Goal: Task Accomplishment & Management: Complete application form

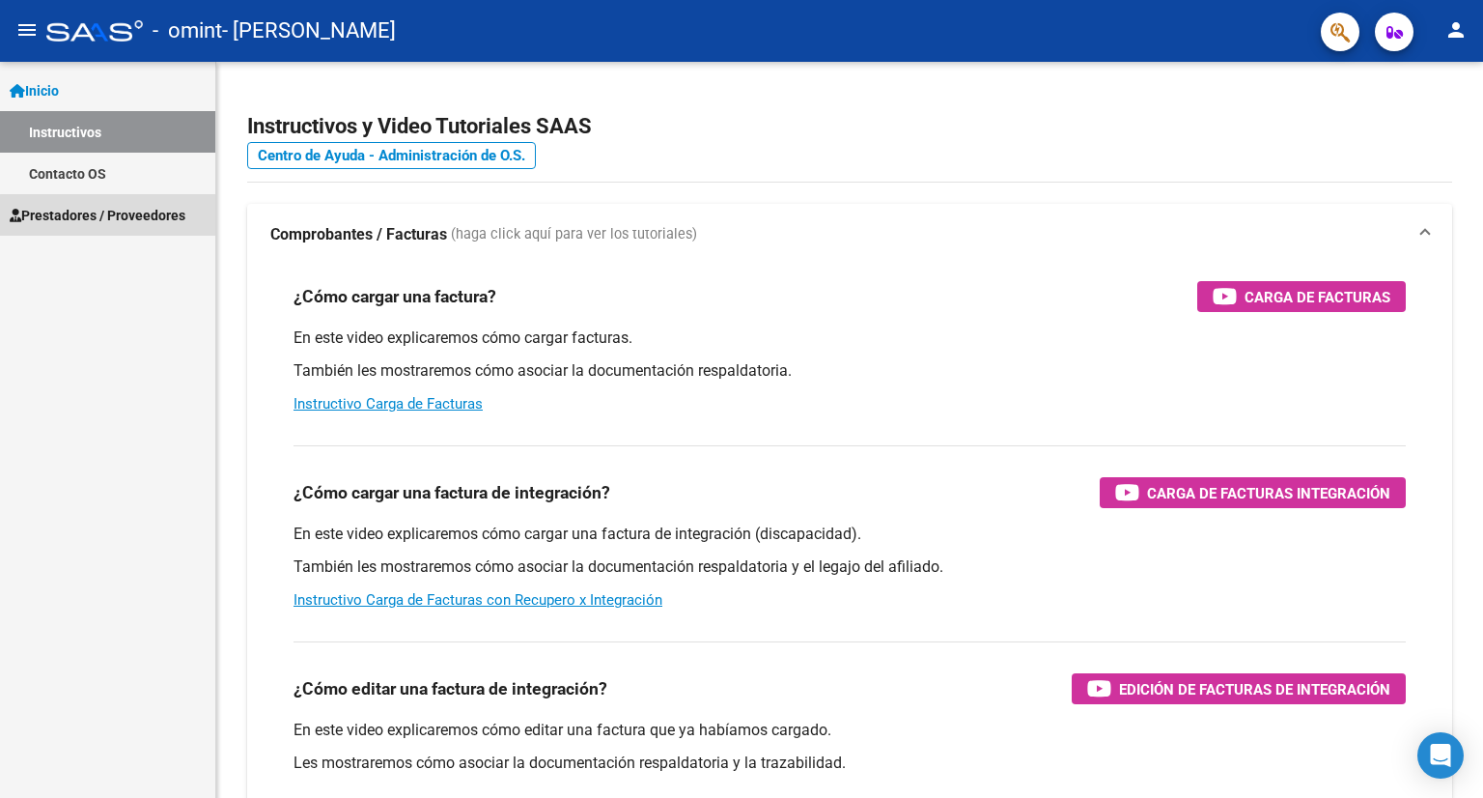
click at [127, 216] on span "Prestadores / Proveedores" at bounding box center [98, 215] width 176 height 21
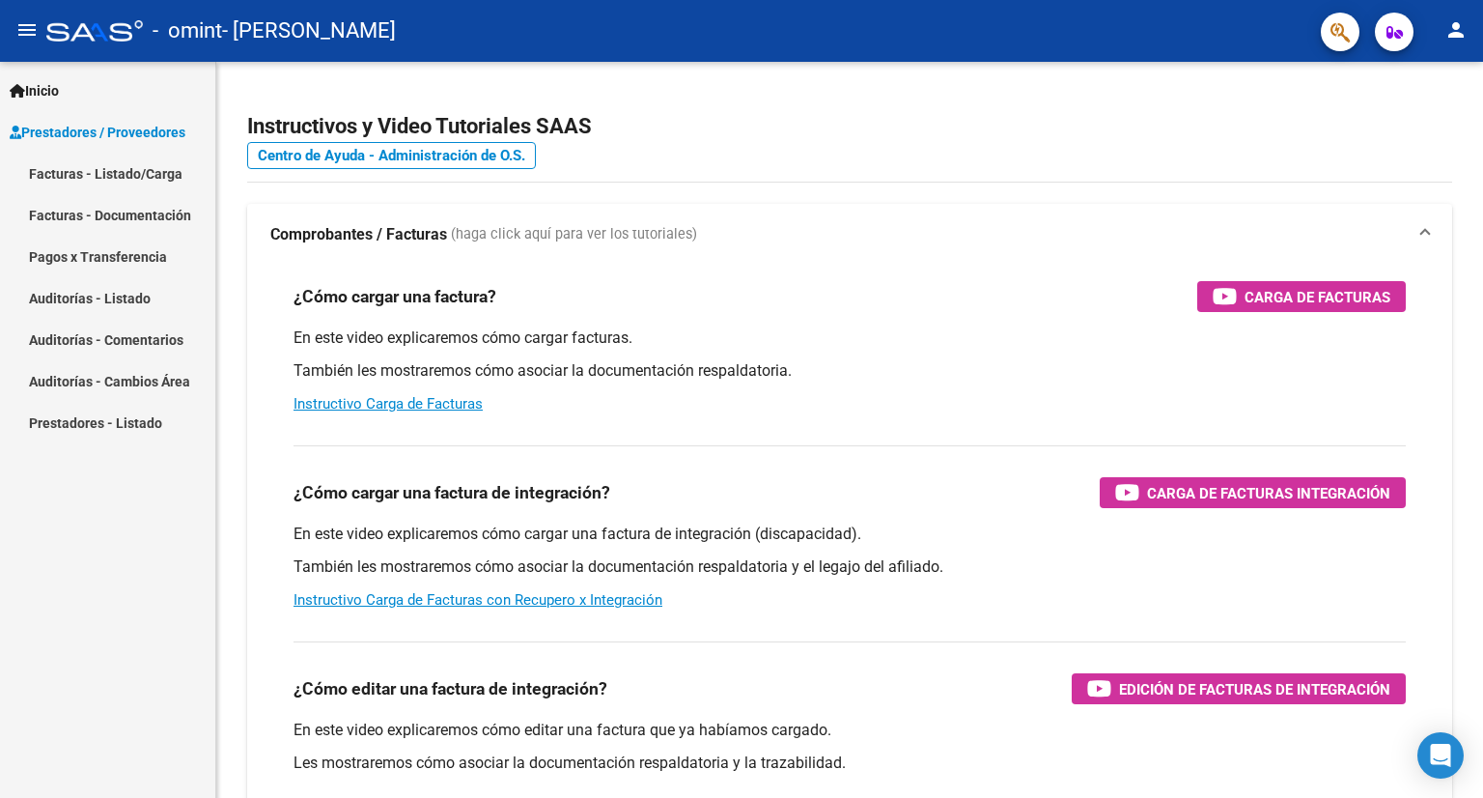
click at [124, 169] on link "Facturas - Listado/Carga" at bounding box center [107, 174] width 215 height 42
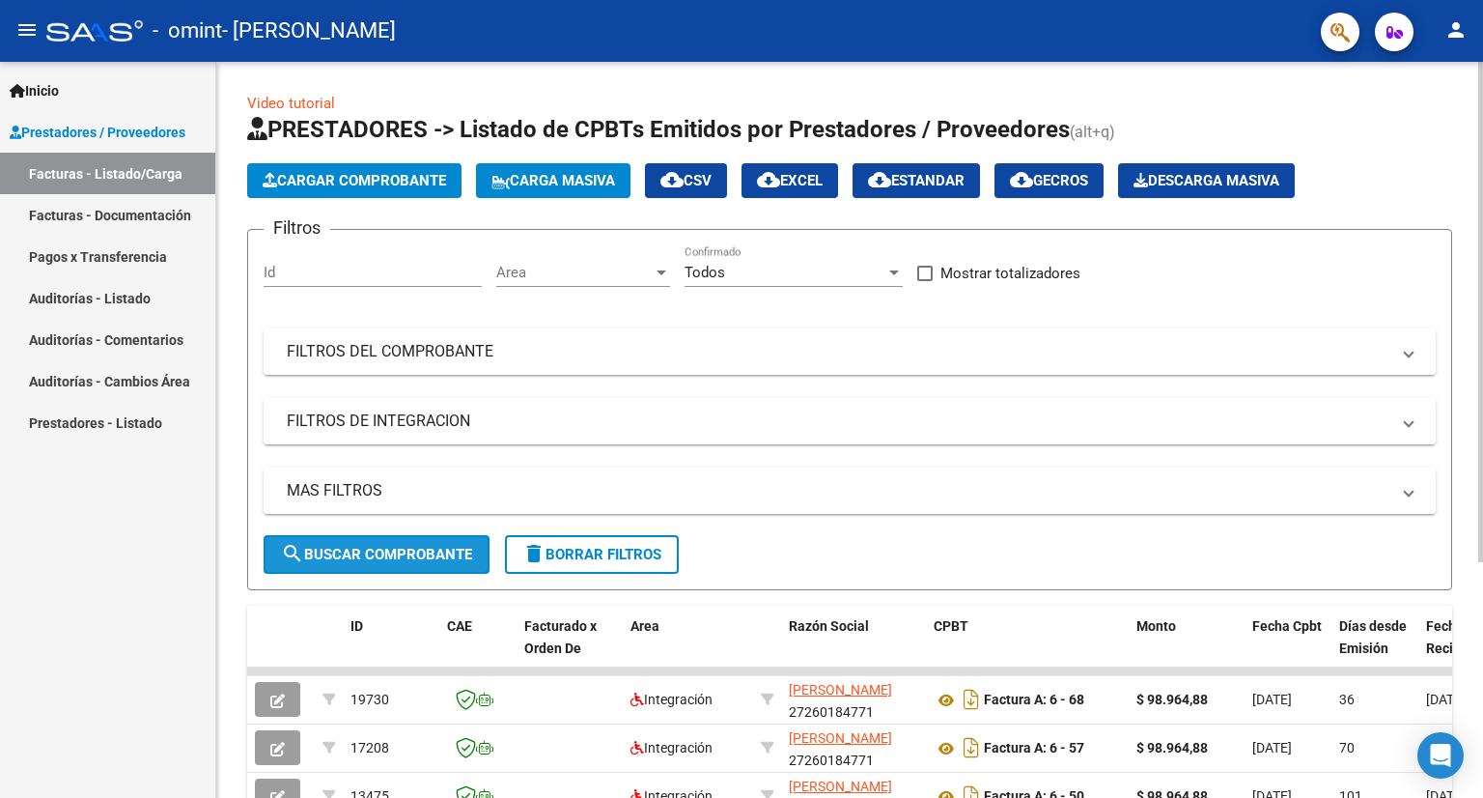
click at [354, 552] on span "search Buscar Comprobante" at bounding box center [376, 554] width 191 height 17
click at [347, 180] on span "Cargar Comprobante" at bounding box center [354, 180] width 183 height 17
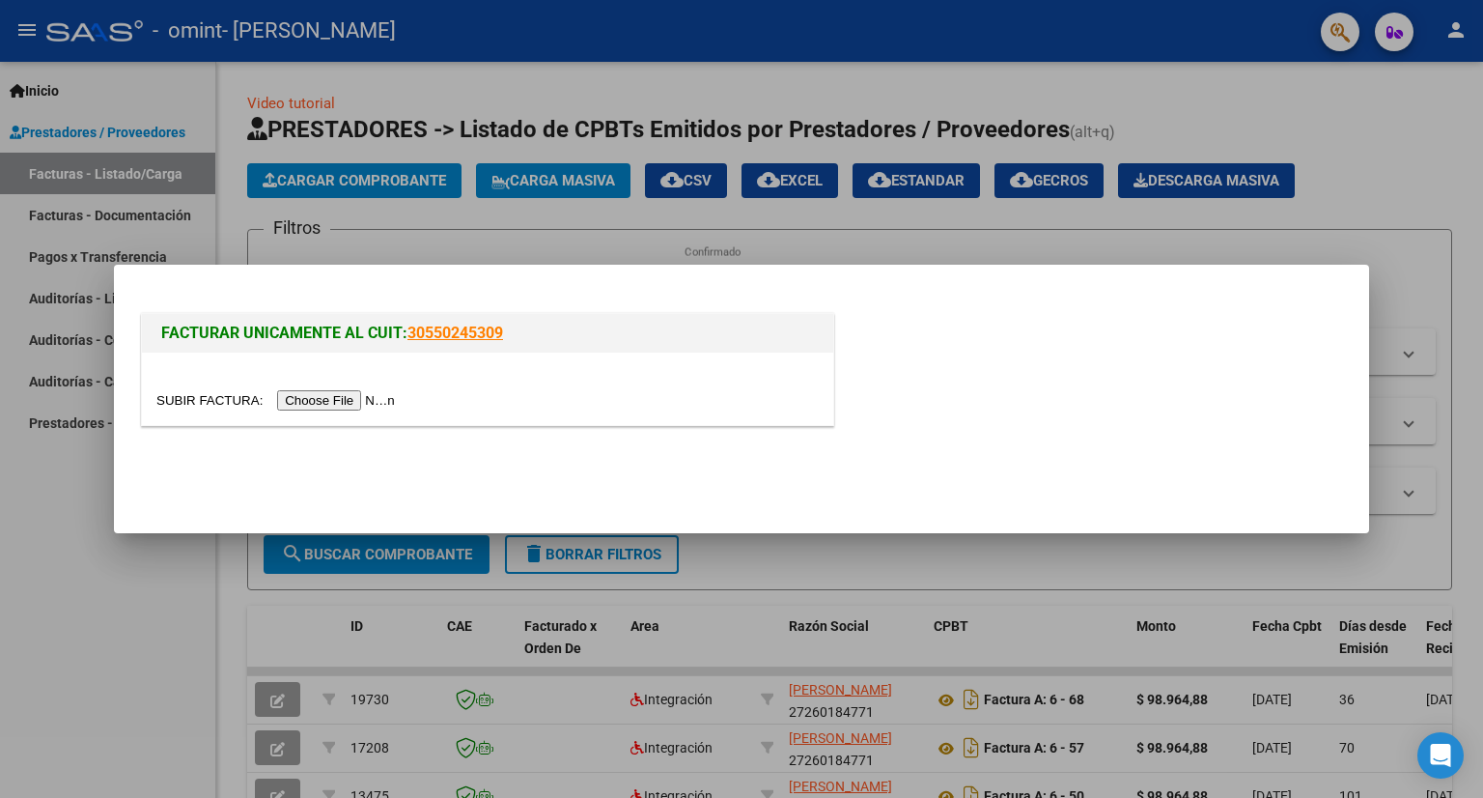
click at [315, 403] on input "file" at bounding box center [278, 400] width 244 height 20
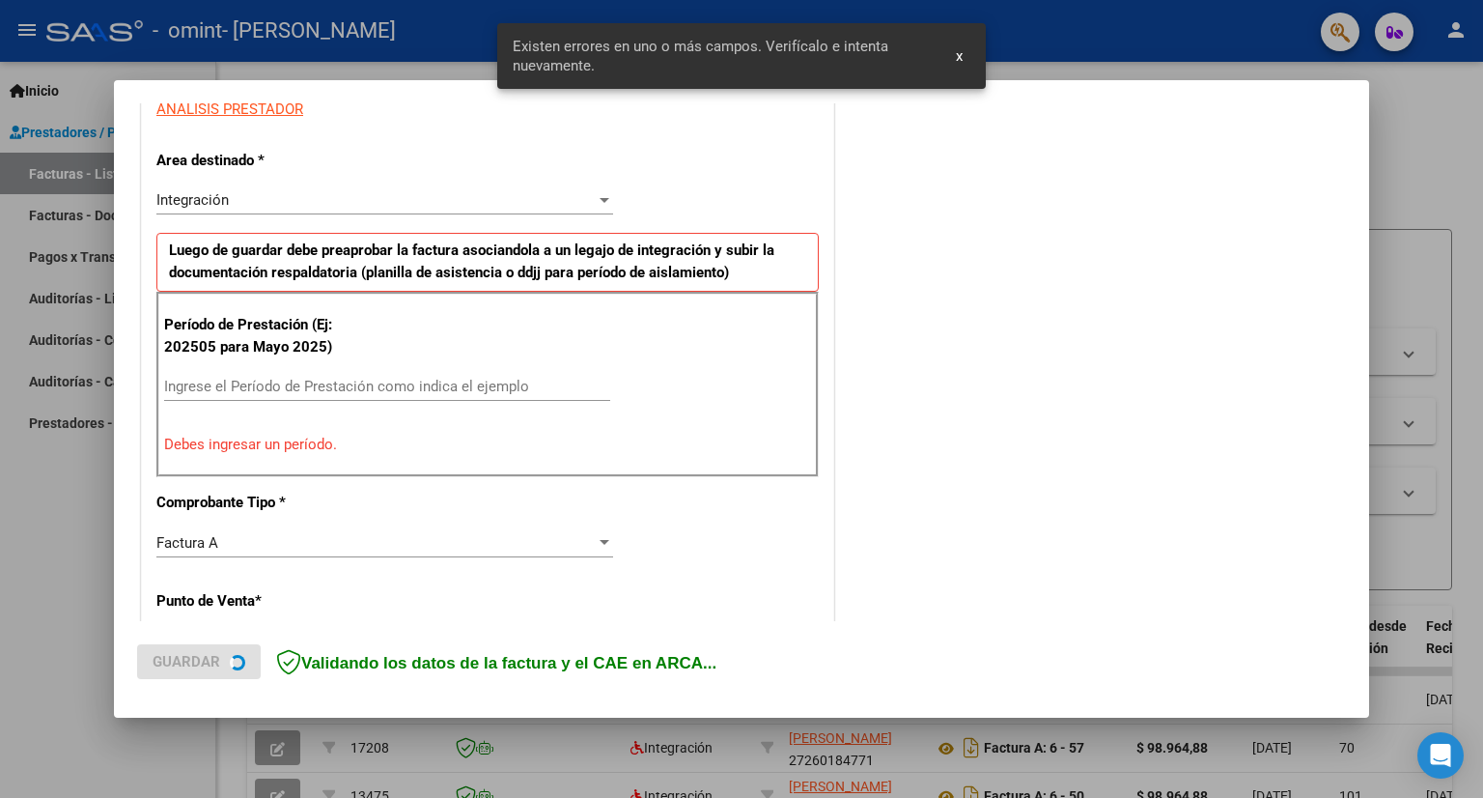
scroll to position [375, 0]
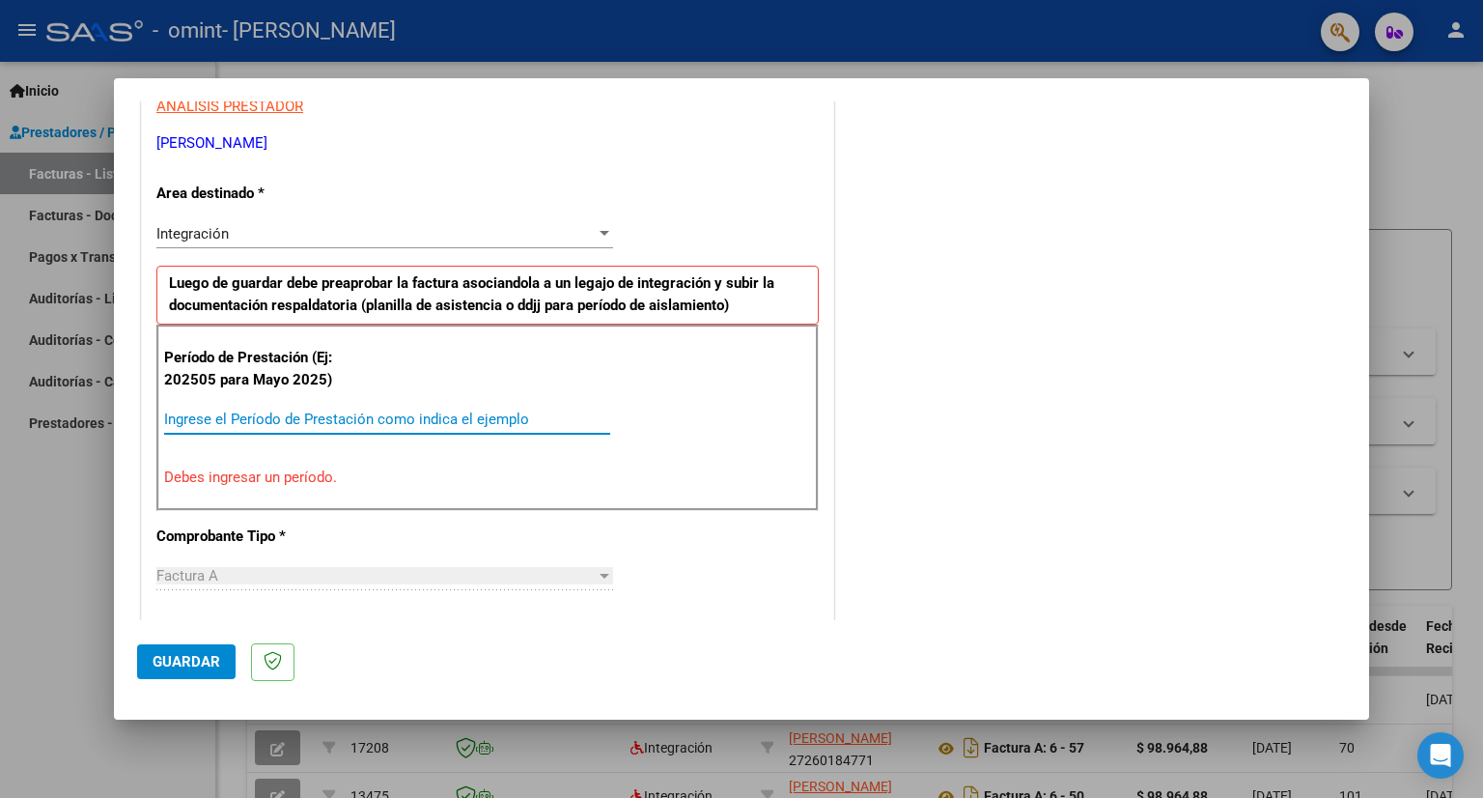
click at [183, 418] on input "Ingrese el Período de Prestación como indica el ejemplo" at bounding box center [387, 418] width 446 height 17
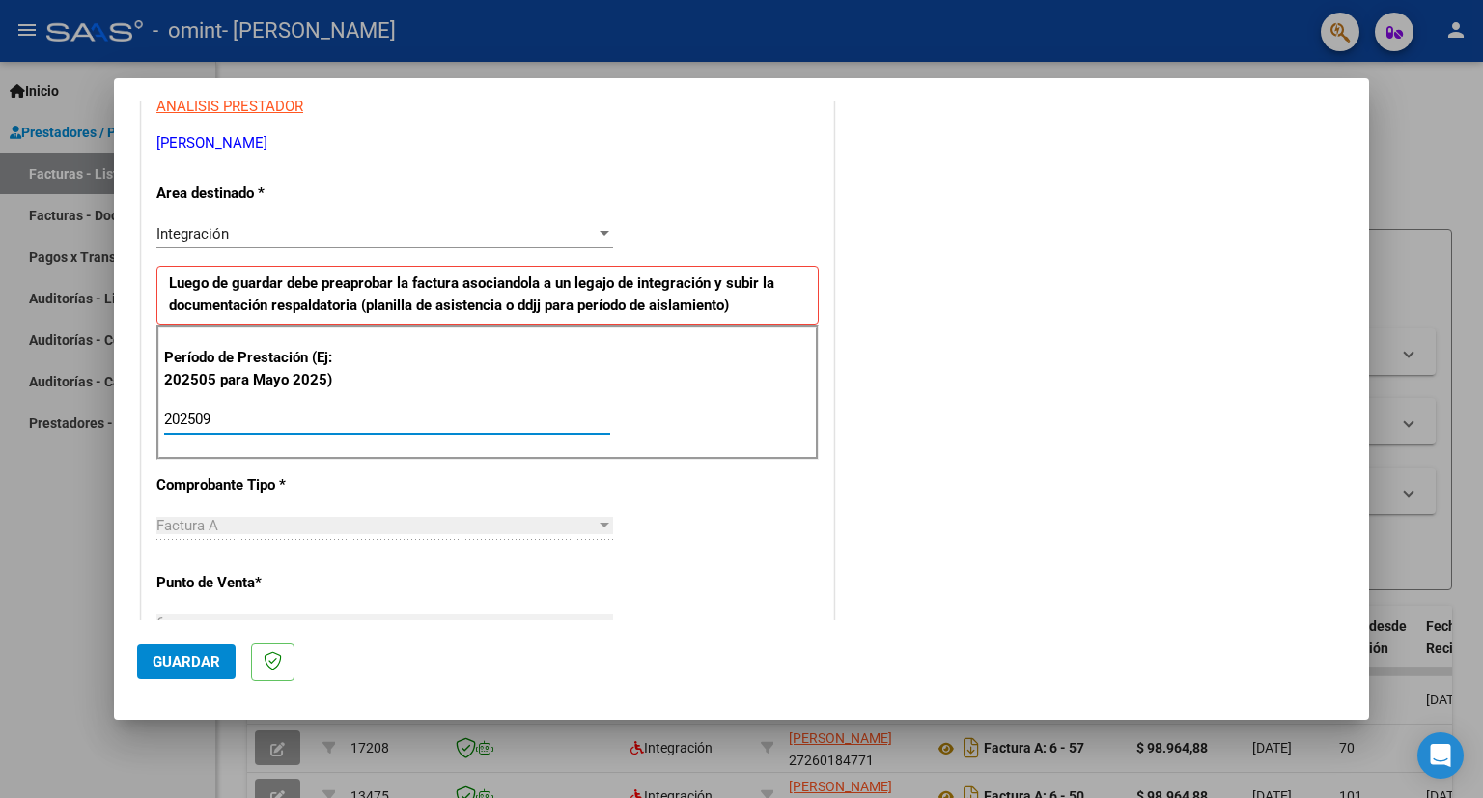
type input "202509"
click at [268, 526] on div "Factura A" at bounding box center [375, 525] width 439 height 17
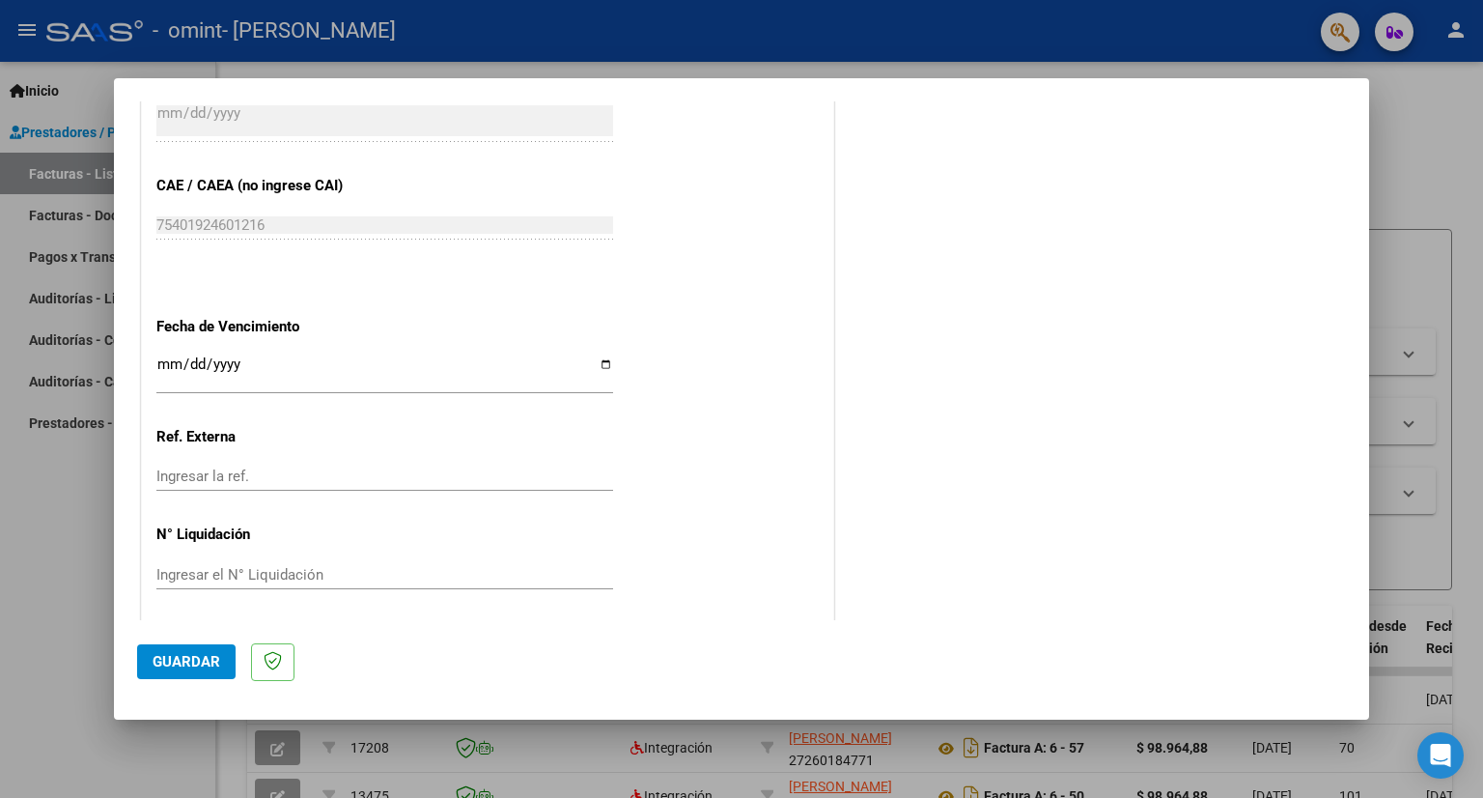
scroll to position [1178, 0]
click at [156, 361] on input "Ingresar la fecha" at bounding box center [384, 368] width 457 height 31
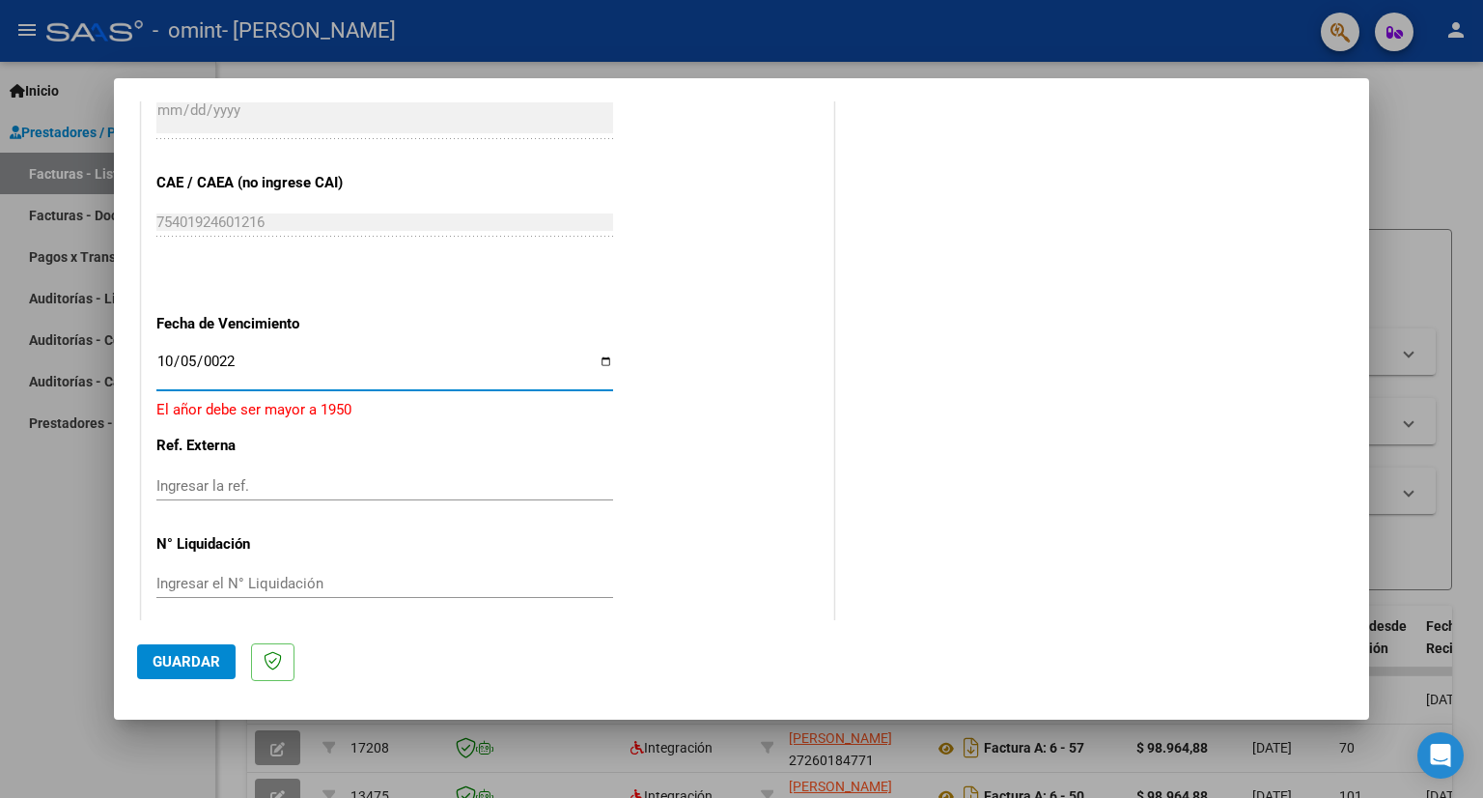
type input "0225-10-05"
click at [174, 361] on input "0225-10-05" at bounding box center [384, 368] width 457 height 31
click at [175, 353] on input "0225-10-05" at bounding box center [384, 368] width 457 height 31
click at [185, 361] on input "0225-10-05" at bounding box center [384, 368] width 457 height 31
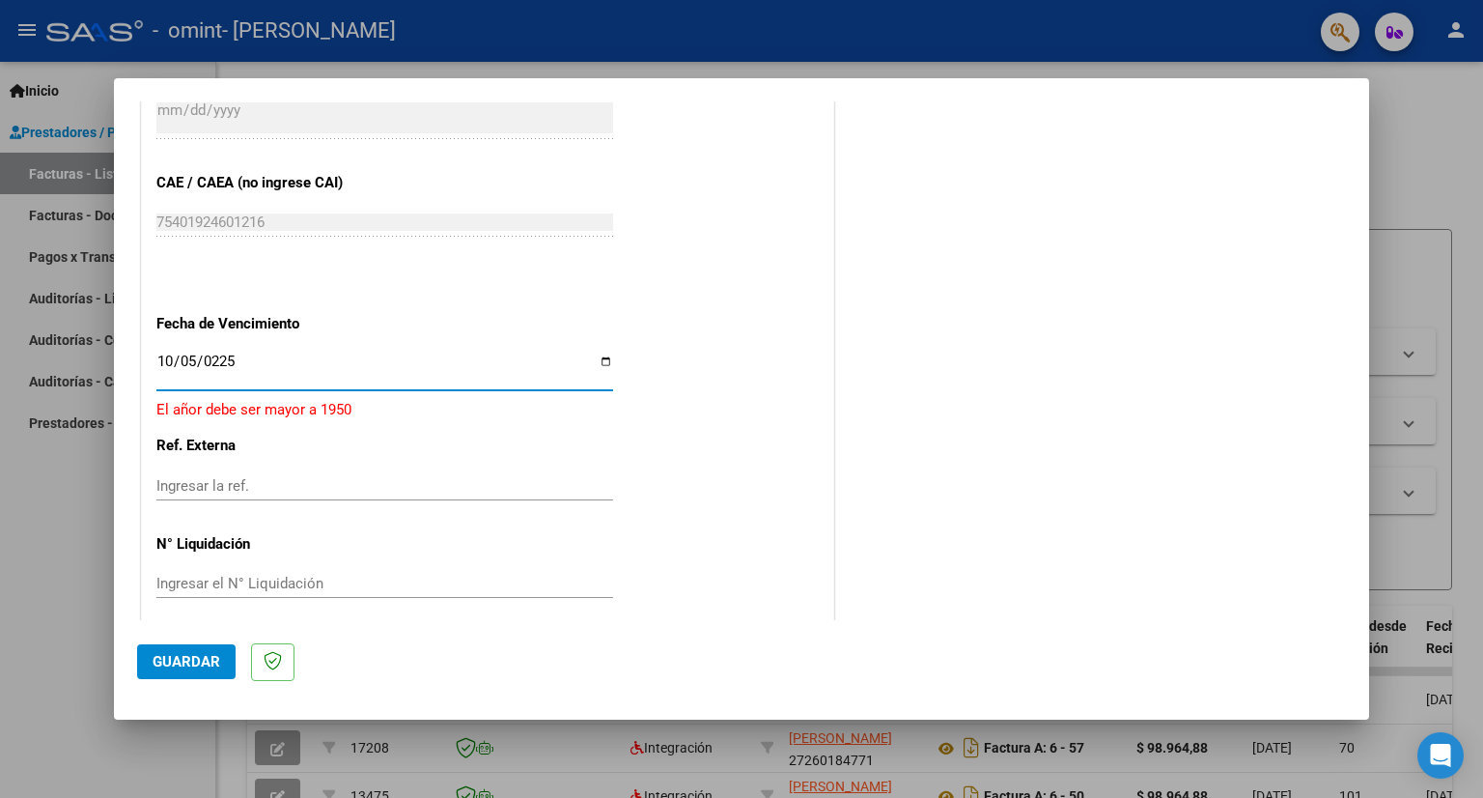
click at [182, 368] on input "0225-10-05" at bounding box center [384, 368] width 457 height 31
type input "0225-10-11"
click at [238, 353] on input "0225-10-11" at bounding box center [384, 368] width 457 height 31
type input "[DATE]"
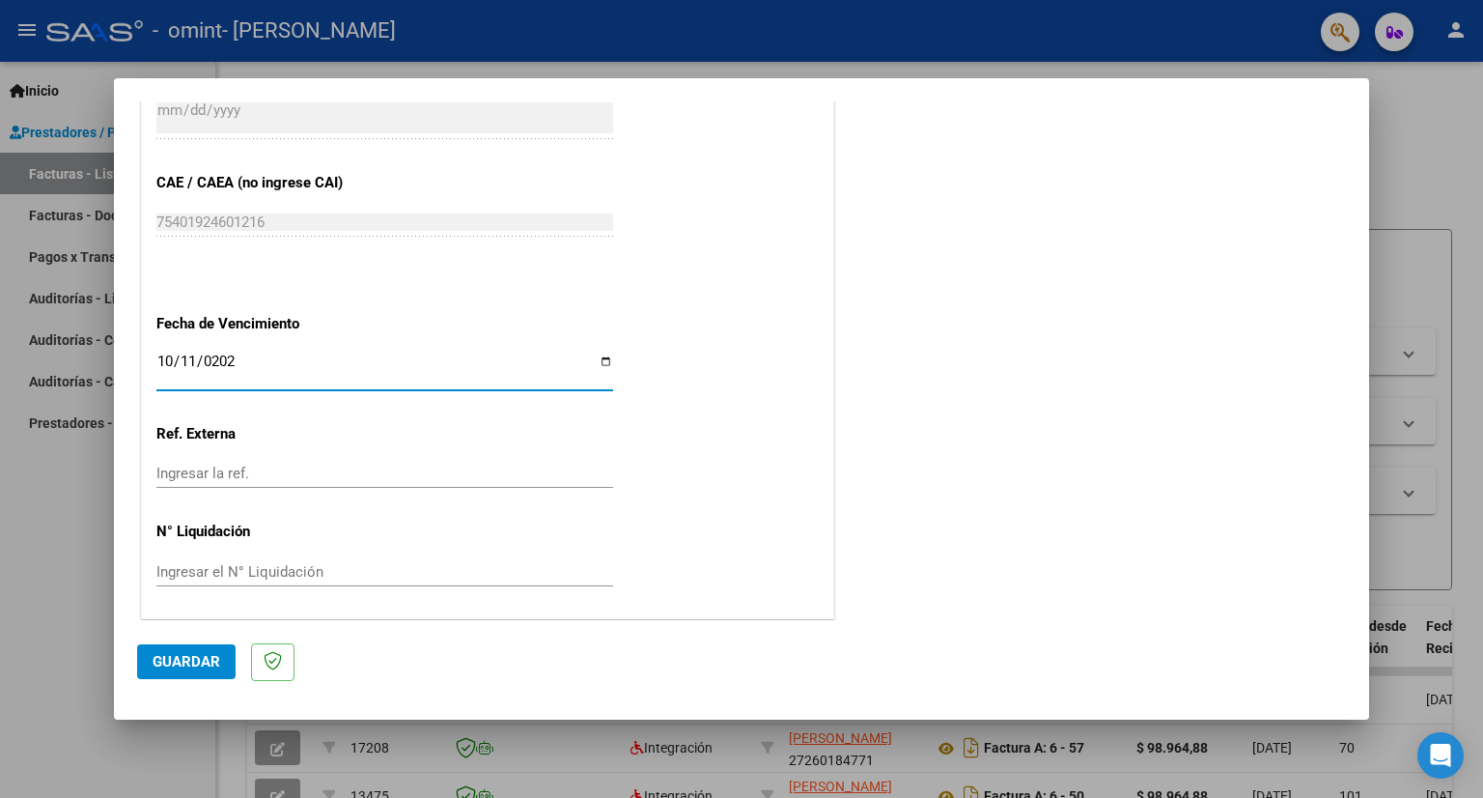
click at [290, 489] on div "Ingresar la ref." at bounding box center [384, 482] width 457 height 47
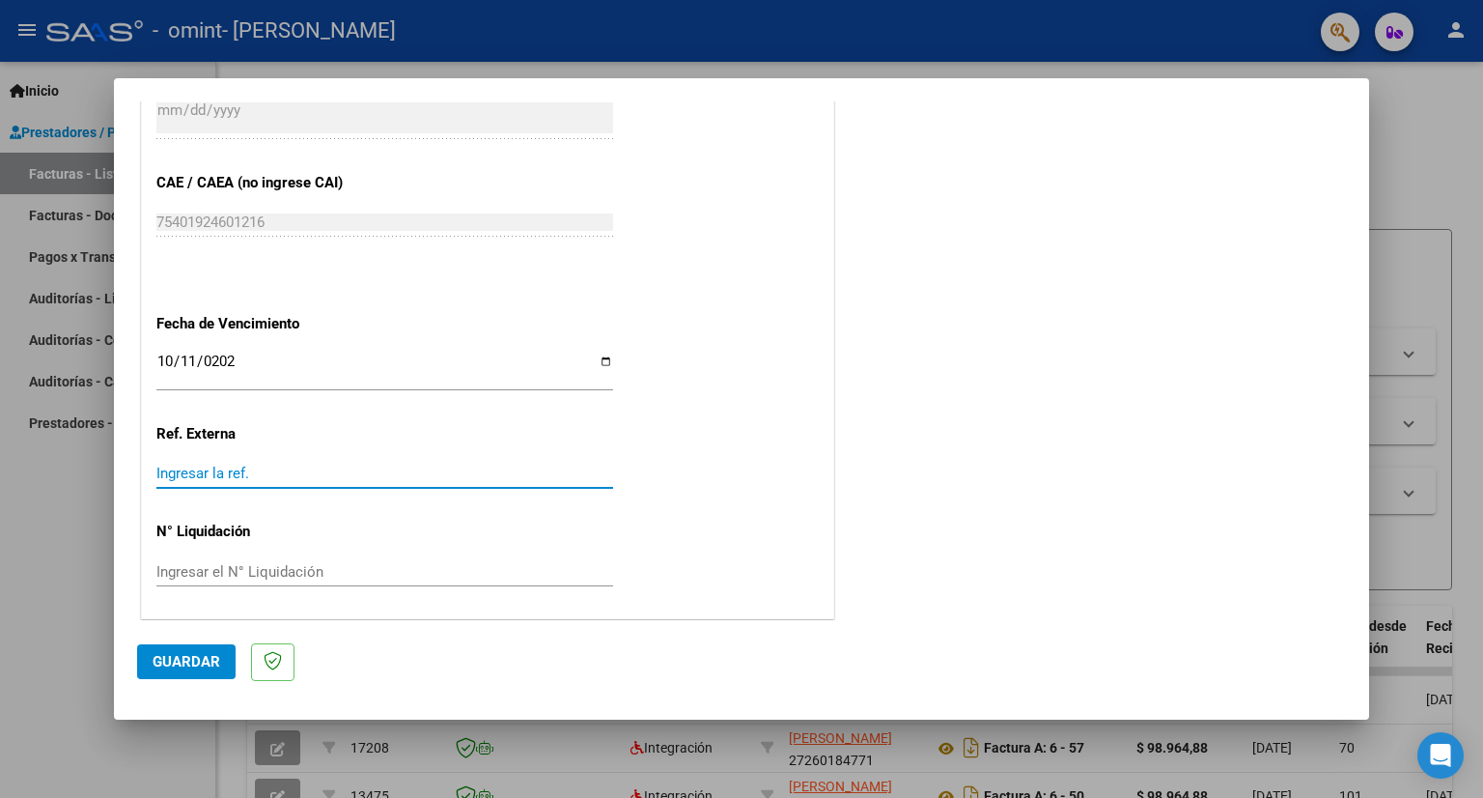
click at [193, 466] on input "Ingresar la ref." at bounding box center [384, 472] width 457 height 17
click at [189, 575] on input "Ingresar el N° Liquidación" at bounding box center [384, 571] width 457 height 17
click at [233, 466] on input "Ingresar la ref." at bounding box center [384, 472] width 457 height 17
type input "01"
click at [276, 574] on input "Ingresar el N° Liquidación" at bounding box center [384, 571] width 457 height 17
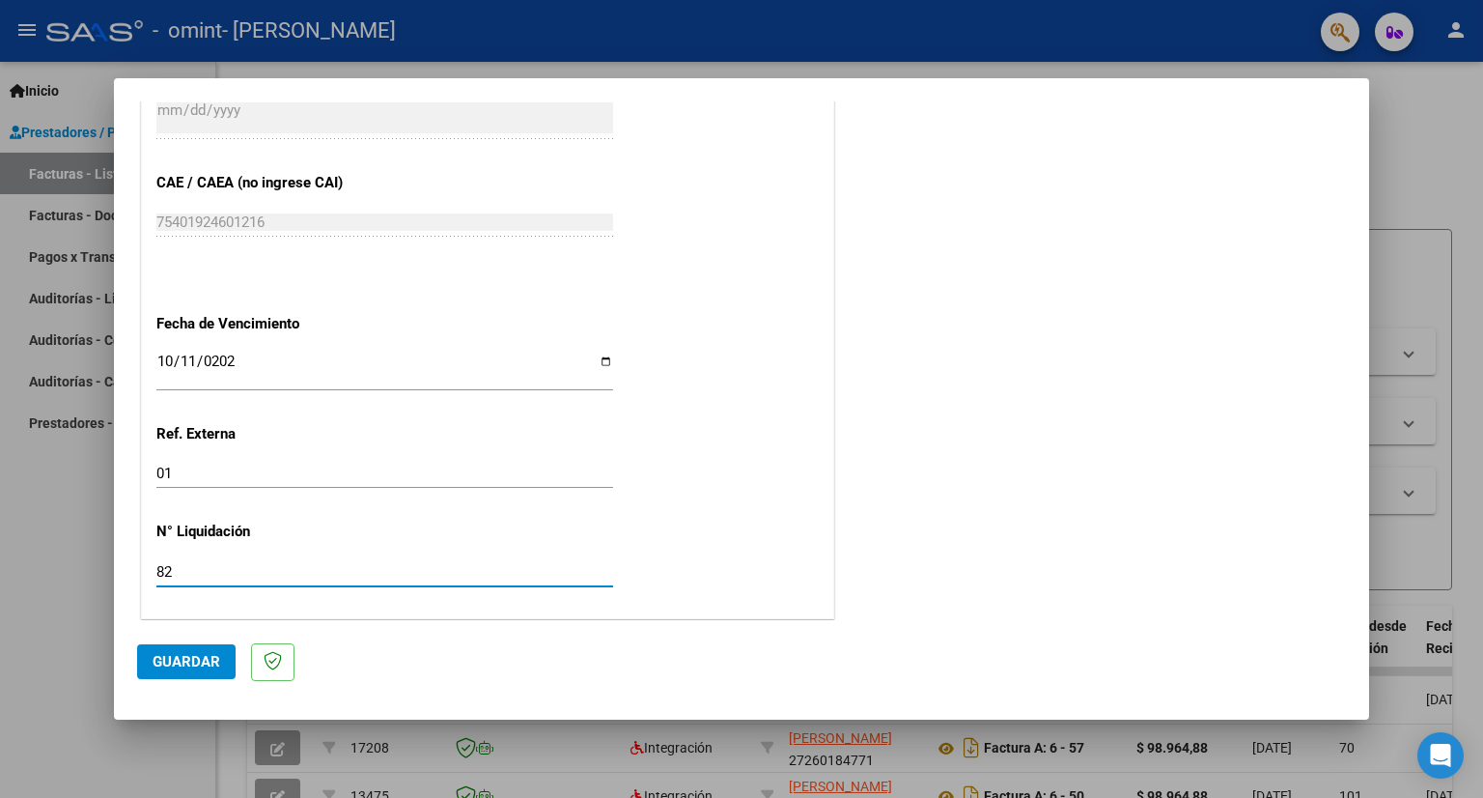
type input "82"
click at [195, 650] on button "Guardar" at bounding box center [186, 661] width 99 height 35
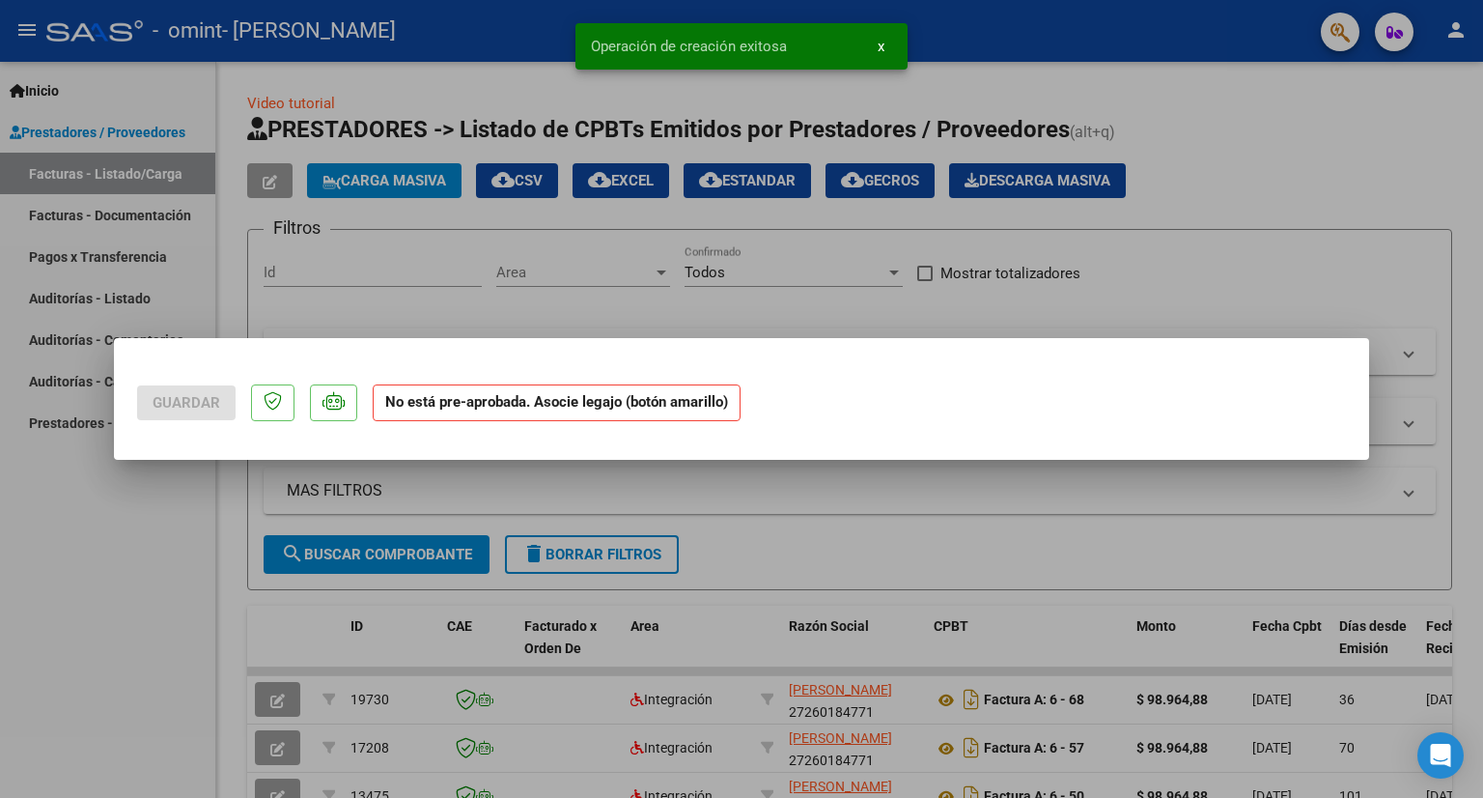
scroll to position [0, 0]
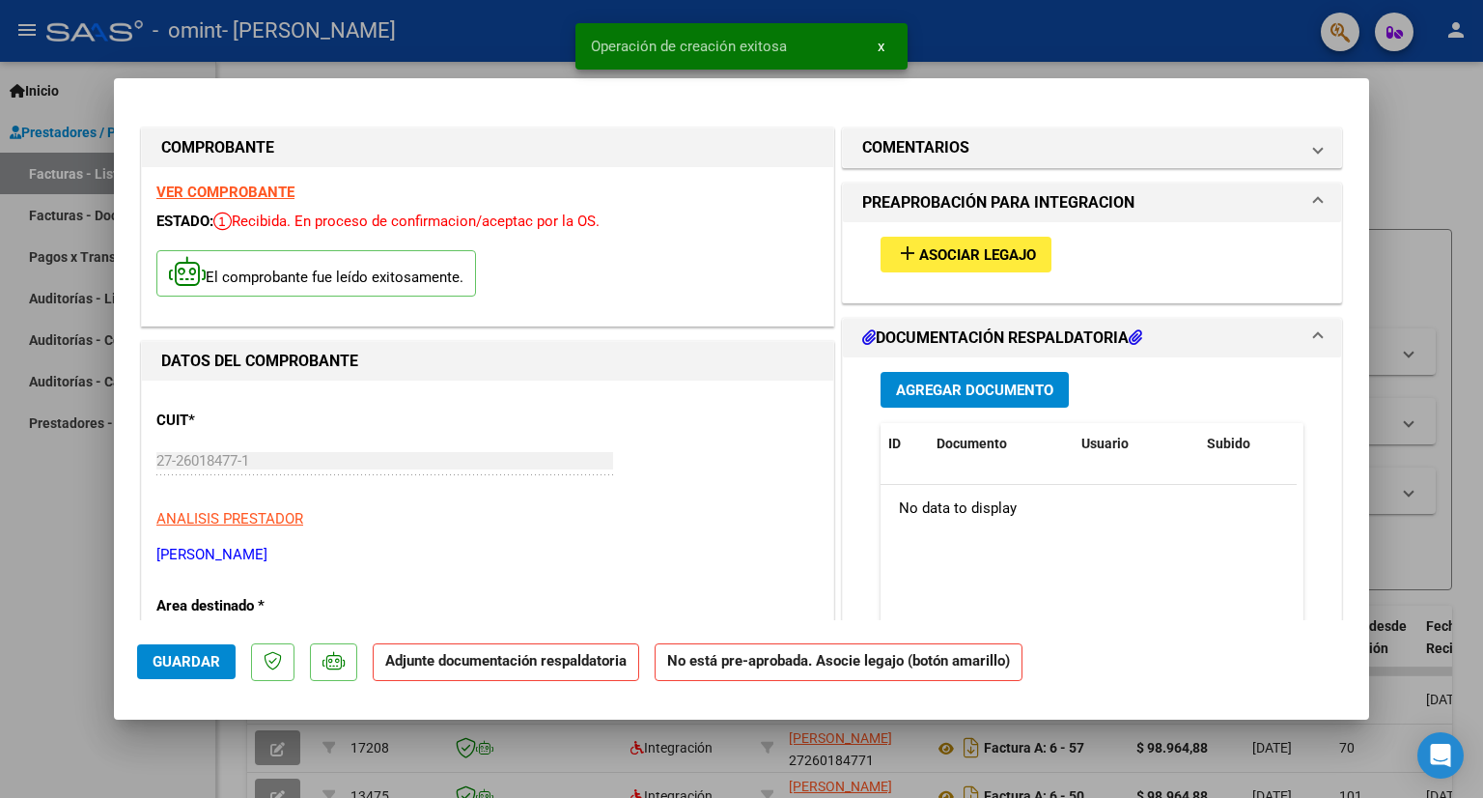
click at [957, 259] on span "Asociar Legajo" at bounding box center [977, 254] width 117 height 17
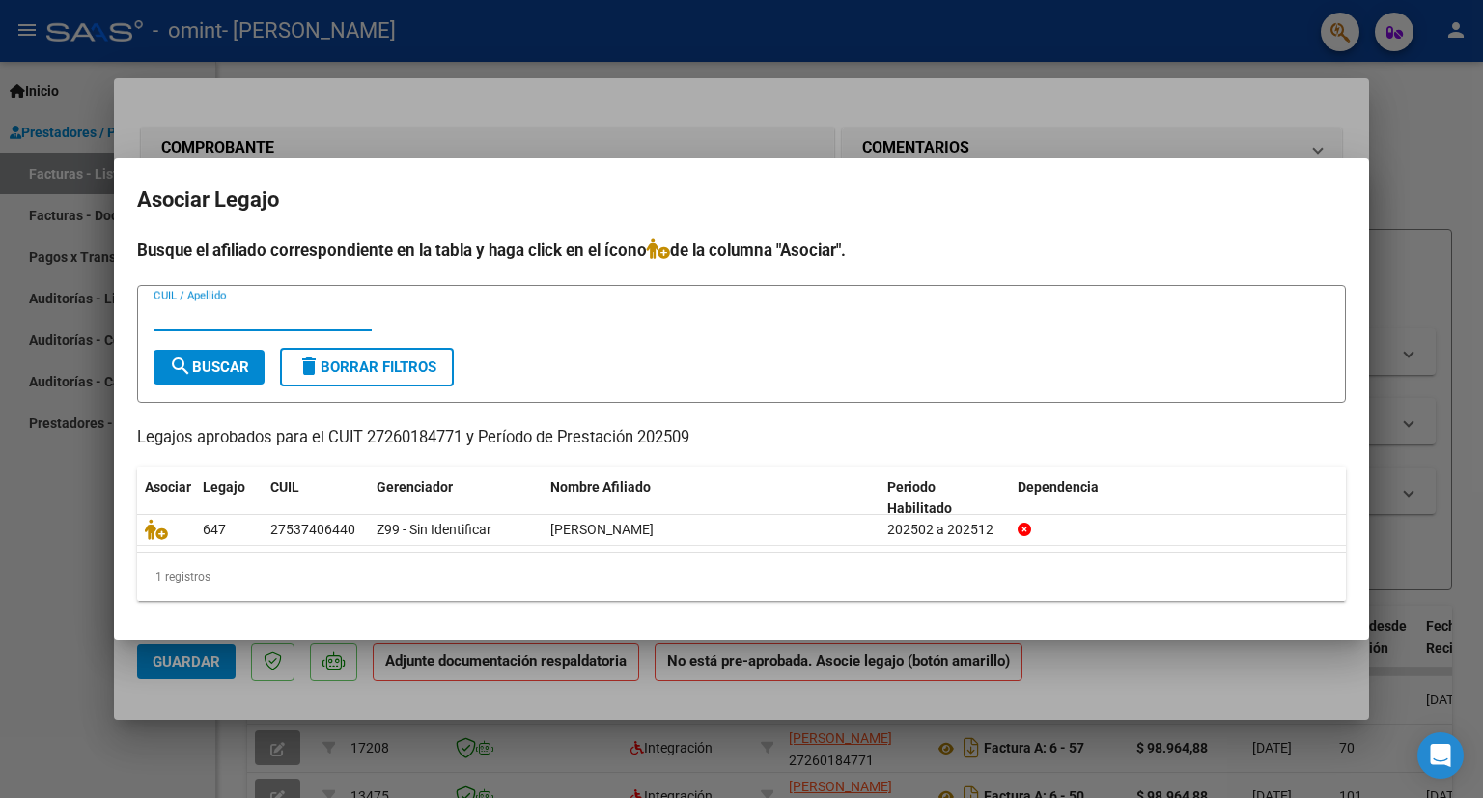
type input "A"
type input "[PERSON_NAME]"
click at [193, 368] on span "search Buscar" at bounding box center [209, 366] width 80 height 17
click at [212, 364] on span "search Buscar" at bounding box center [209, 366] width 80 height 17
click at [1275, 101] on div at bounding box center [741, 399] width 1483 height 798
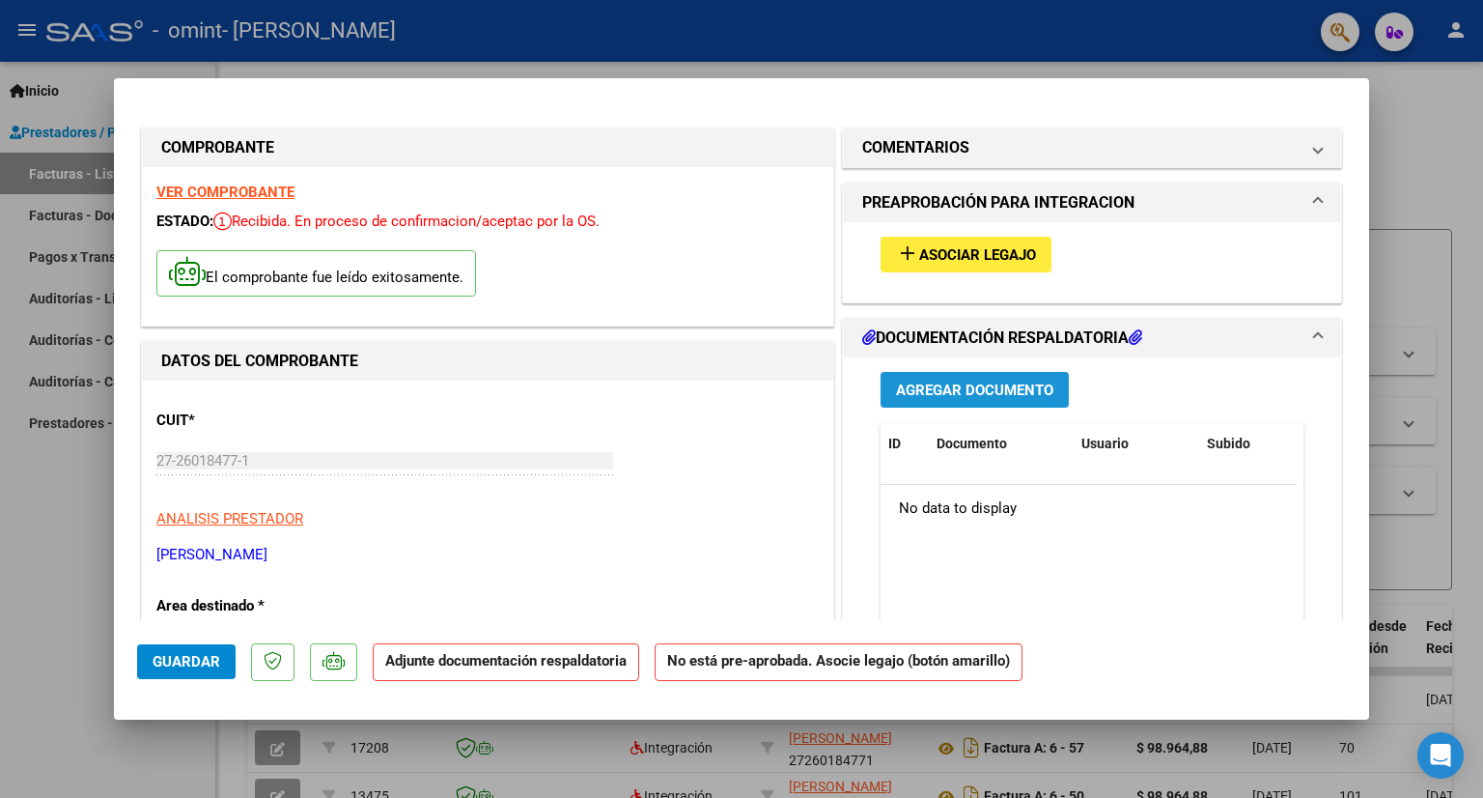
click at [977, 383] on span "Agregar Documento" at bounding box center [974, 389] width 157 height 17
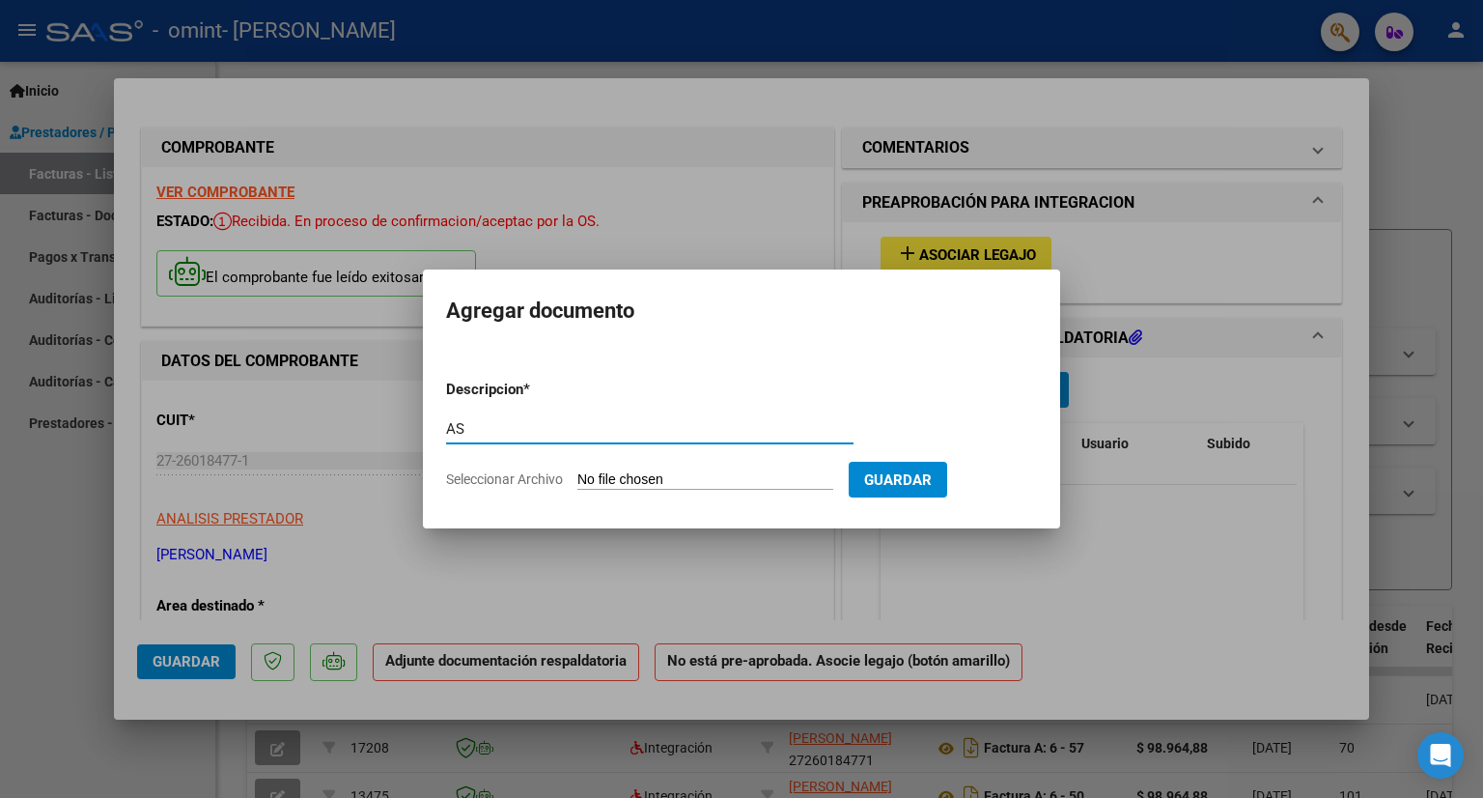
type input "A"
type input "p"
type input "Planilla de asistencia"
click at [627, 481] on input "Seleccionar Archivo" at bounding box center [705, 480] width 256 height 18
type input "C:\fakepath\SeptiembreAlma.pdf"
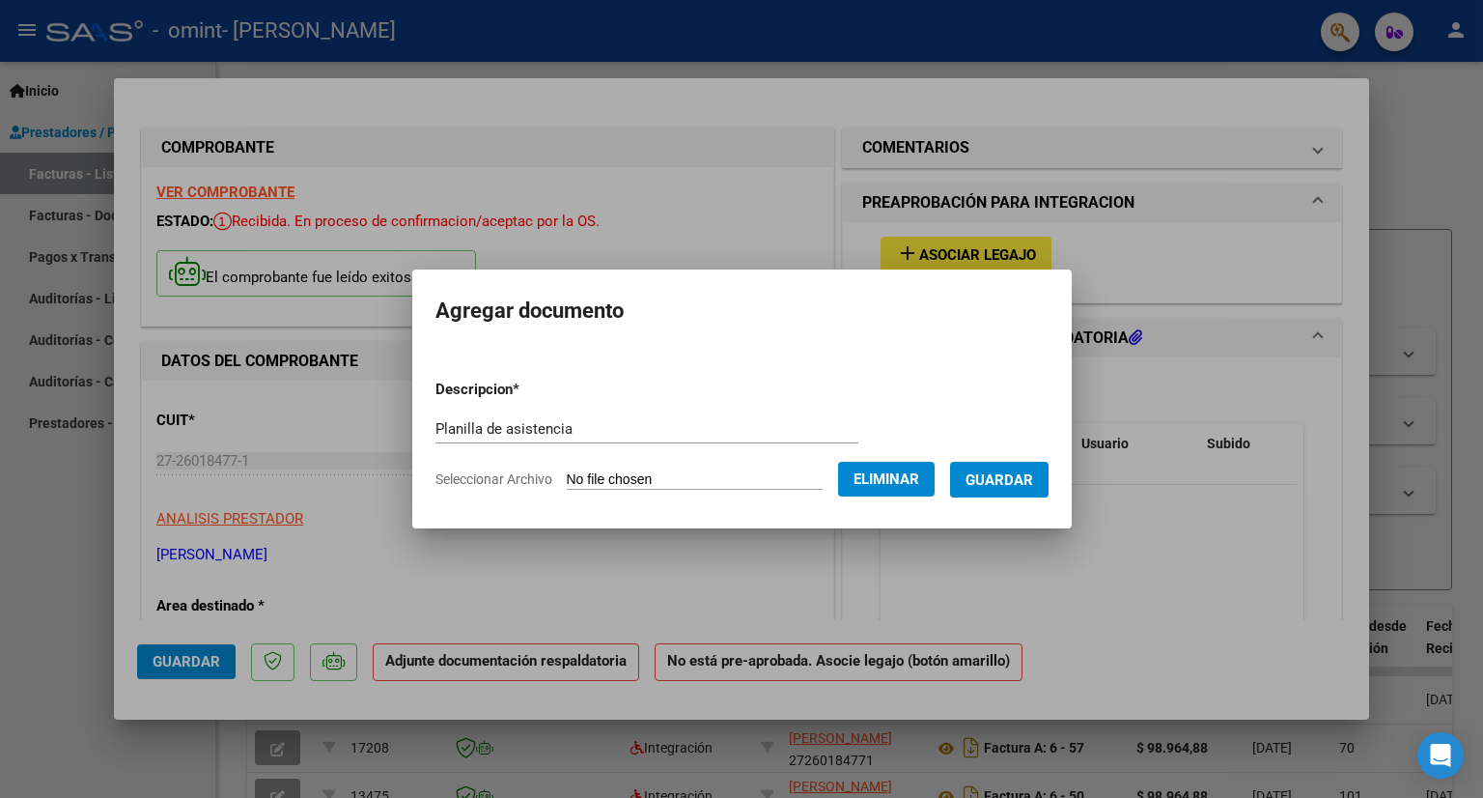
click at [1022, 470] on span "Guardar" at bounding box center [1000, 478] width 68 height 17
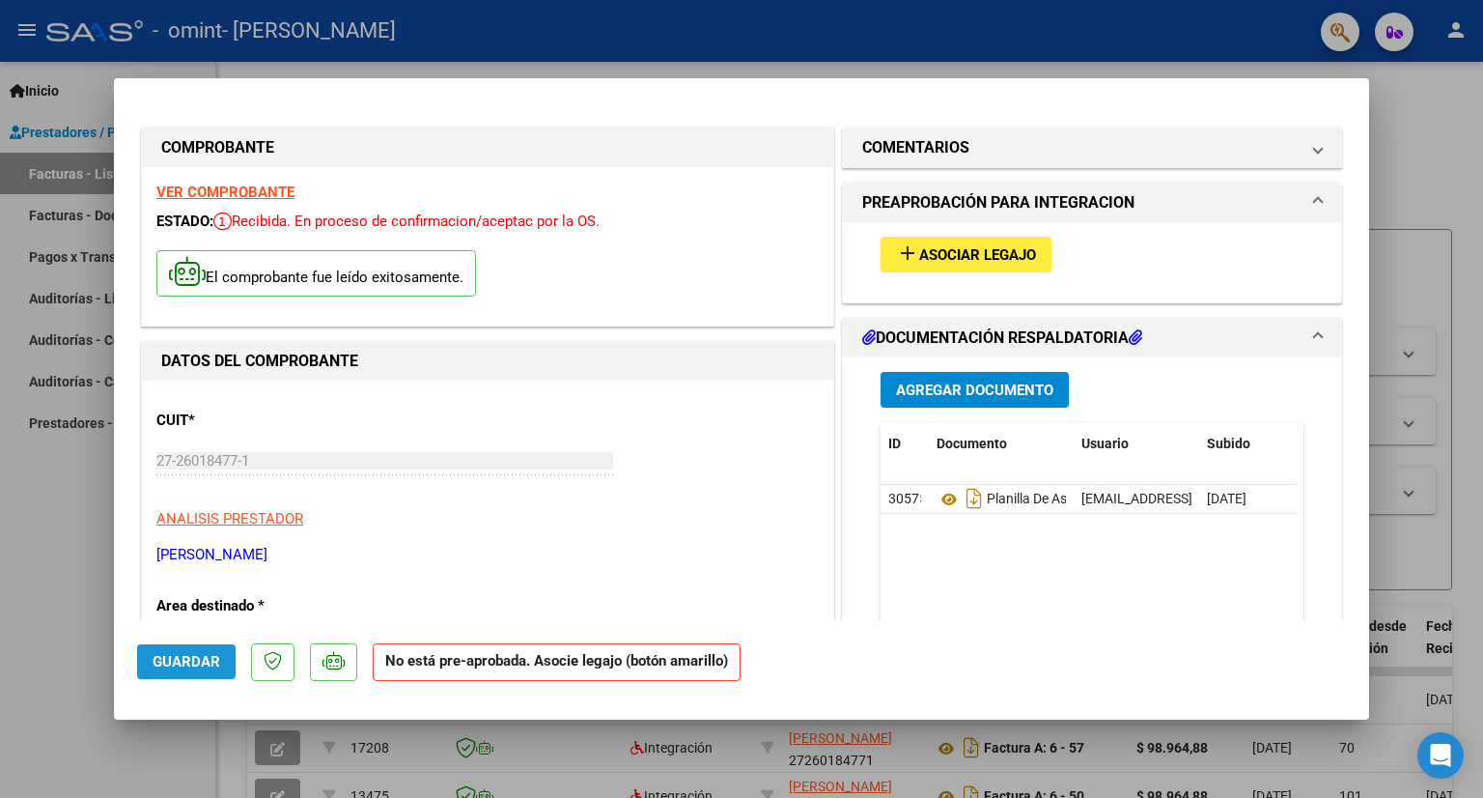
click at [155, 650] on button "Guardar" at bounding box center [186, 661] width 99 height 35
click at [1441, 101] on div at bounding box center [741, 399] width 1483 height 798
type input "$ 0,00"
